Goal: Information Seeking & Learning: Learn about a topic

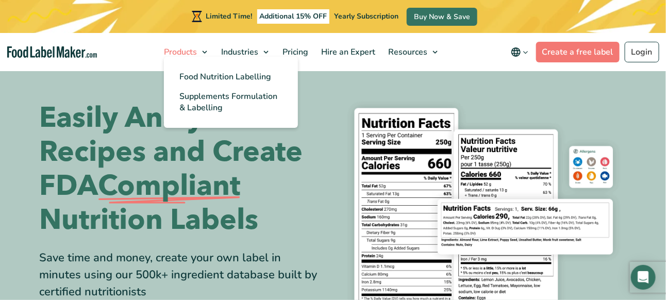
click at [188, 52] on span "Products" at bounding box center [179, 51] width 37 height 11
click at [196, 76] on span "Food Nutrition Labelling" at bounding box center [225, 76] width 92 height 11
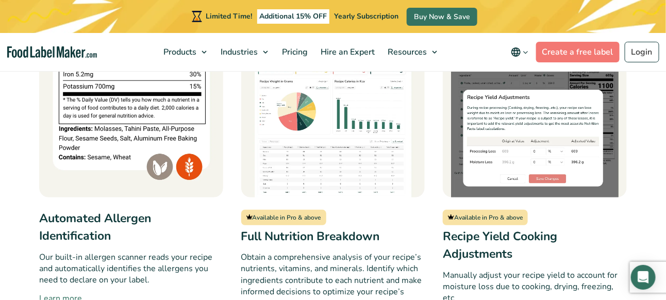
scroll to position [927, 0]
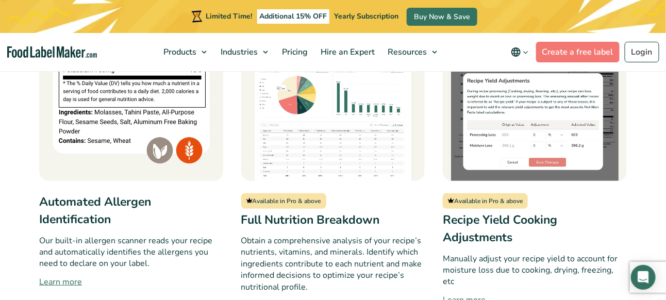
click at [220, 142] on div "Market-Compliant Labels Built on the latest regulatory guidelines released by t…" at bounding box center [332, 134] width 587 height 993
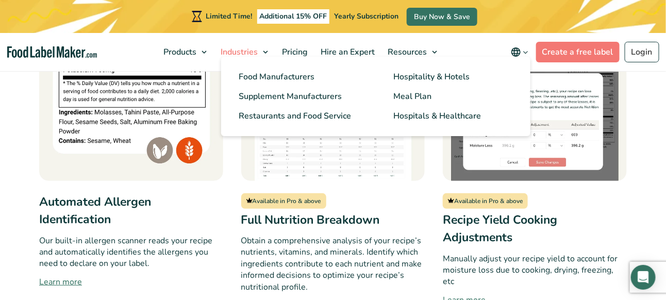
drag, startPoint x: 220, startPoint y: 141, endPoint x: 225, endPoint y: 36, distance: 105.2
click at [225, 36] on link "Industries" at bounding box center [244, 52] width 59 height 38
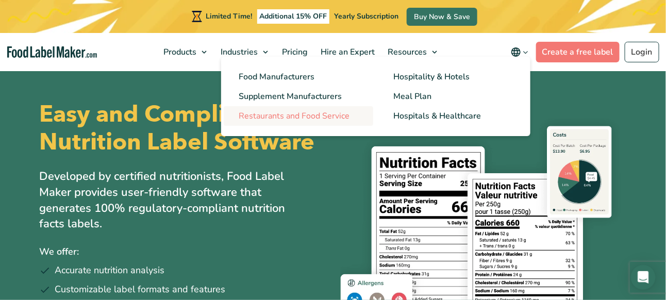
click at [267, 114] on span "Restaurants and Food Service" at bounding box center [294, 115] width 111 height 11
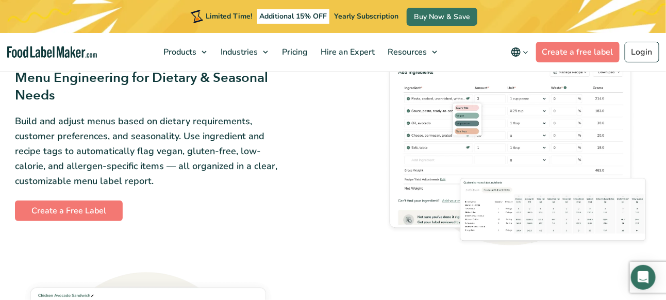
scroll to position [1391, 0]
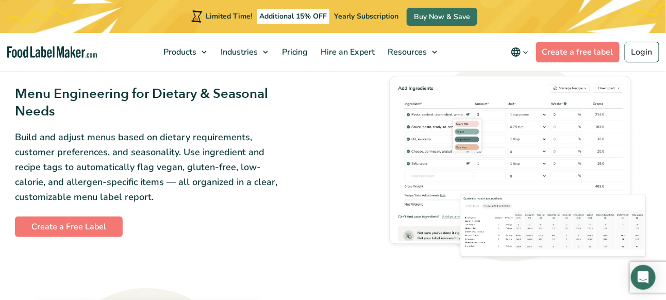
click at [312, 100] on div "Menu Engineering for Dietary & Seasonal Needs Build and adjust menus based on d…" at bounding box center [333, 161] width 636 height 204
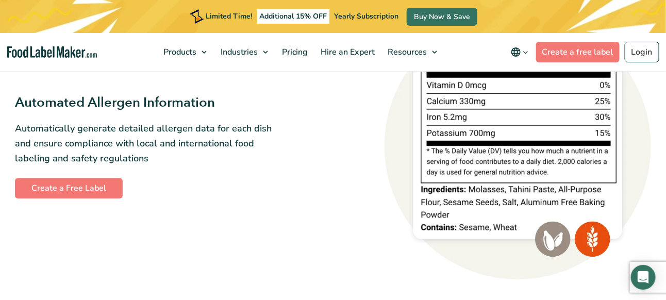
scroll to position [876, 0]
